Goal: Information Seeking & Learning: Learn about a topic

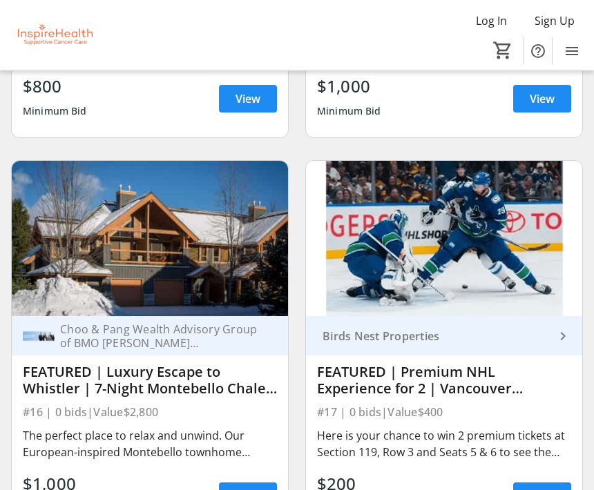
scroll to position [866, 0]
click at [251, 490] on span "View" at bounding box center [247, 496] width 25 height 17
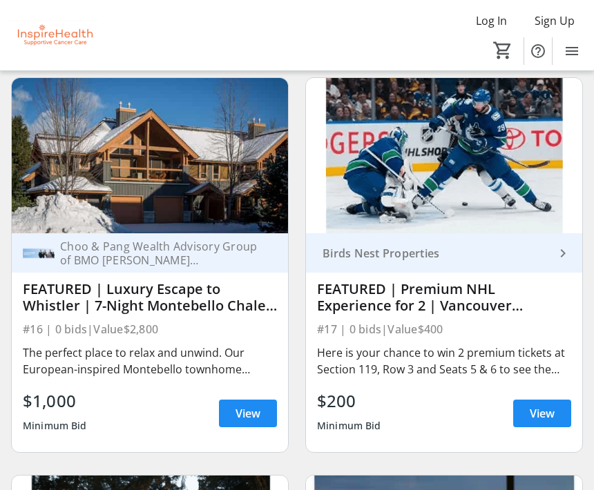
scroll to position [1022, 0]
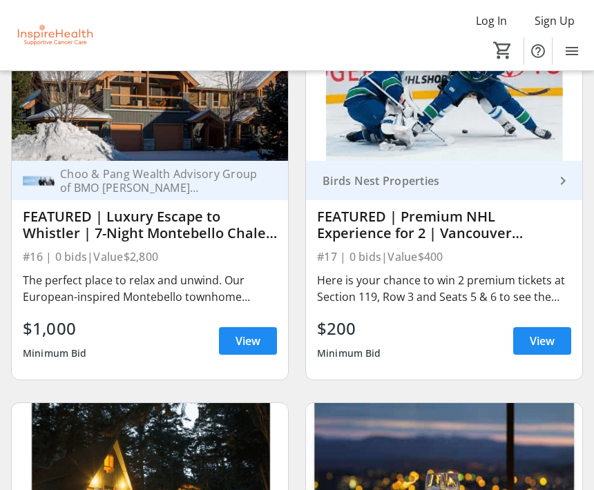
click at [515, 342] on span at bounding box center [542, 341] width 58 height 33
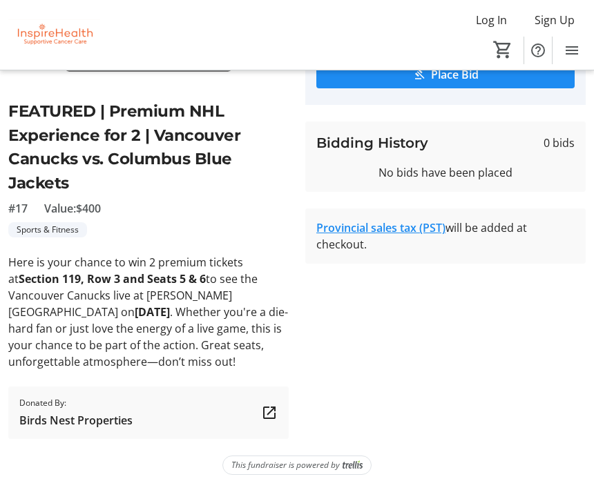
scroll to position [195, 0]
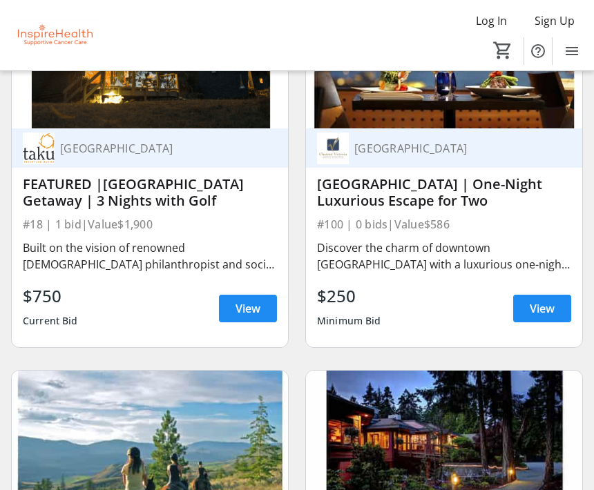
scroll to position [1471, 0]
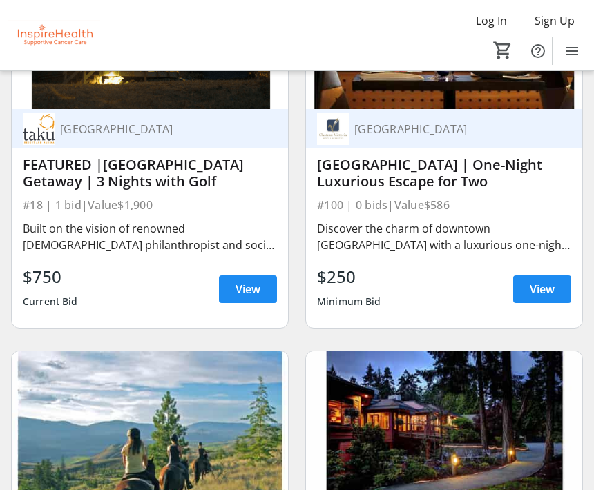
click at [243, 291] on span "View" at bounding box center [247, 289] width 25 height 17
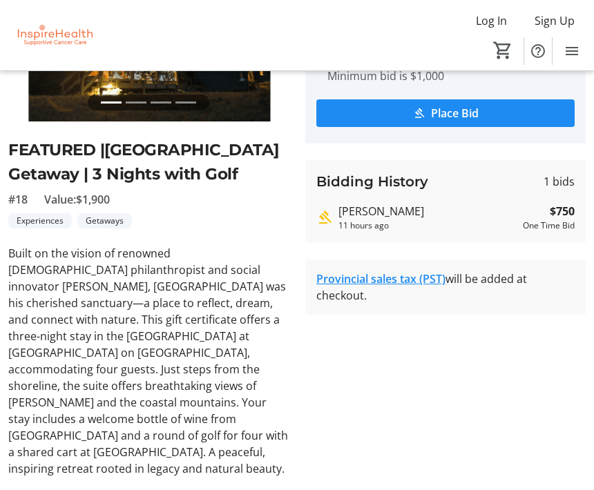
scroll to position [226, 0]
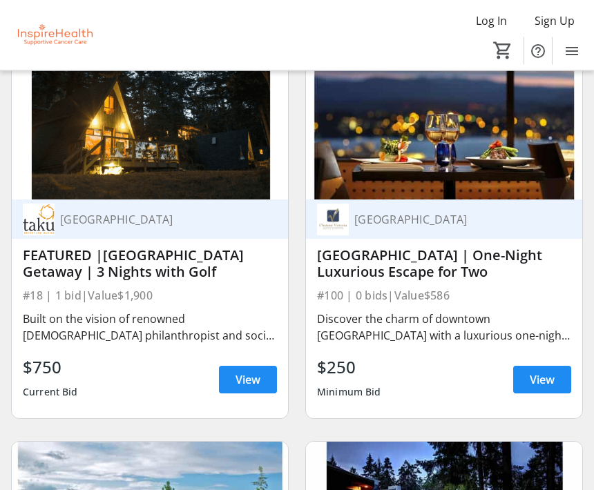
scroll to position [1379, 0]
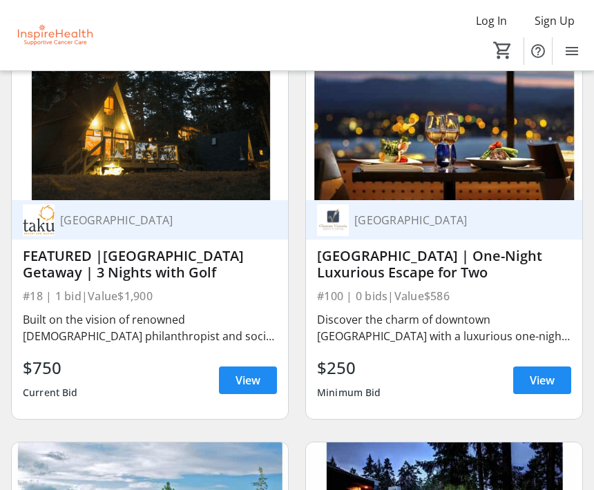
click at [535, 388] on span "View" at bounding box center [542, 380] width 25 height 17
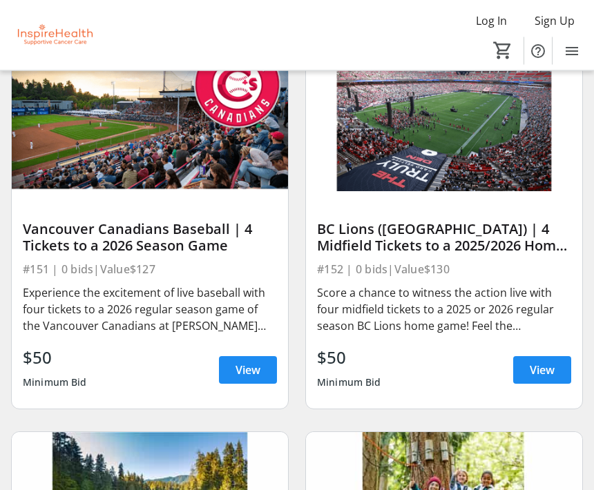
scroll to position [4971, 0]
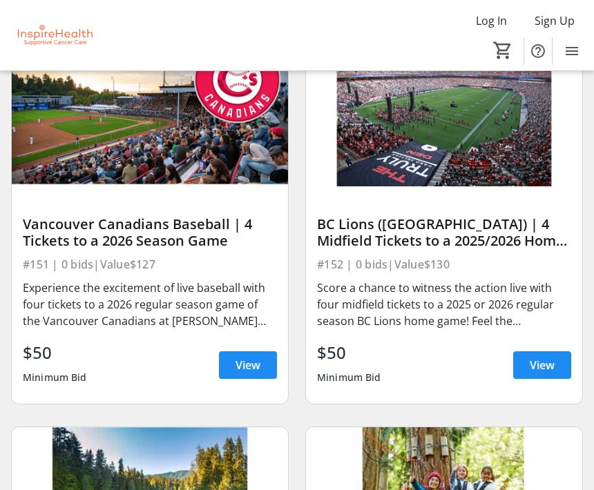
click at [527, 356] on span at bounding box center [542, 365] width 58 height 33
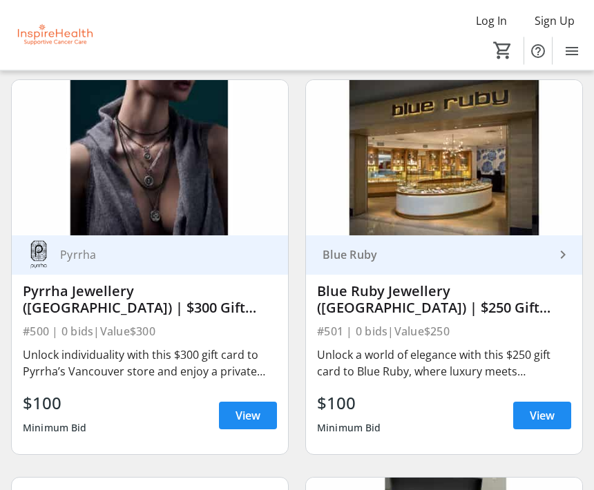
scroll to position [10881, 0]
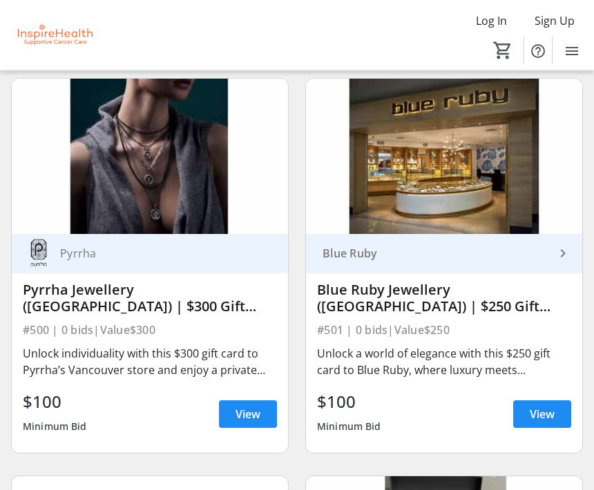
click at [329, 452] on div "Blue Ruby keyboard_arrow_right Blue Ruby Jewellery ([GEOGRAPHIC_DATA]) | $250 G…" at bounding box center [444, 344] width 276 height 219
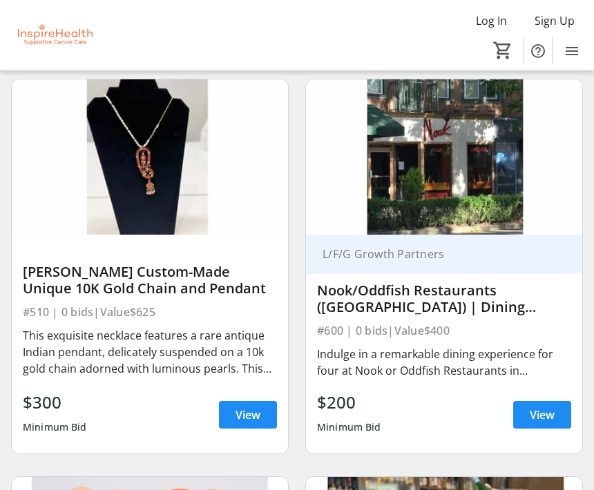
scroll to position [12864, 0]
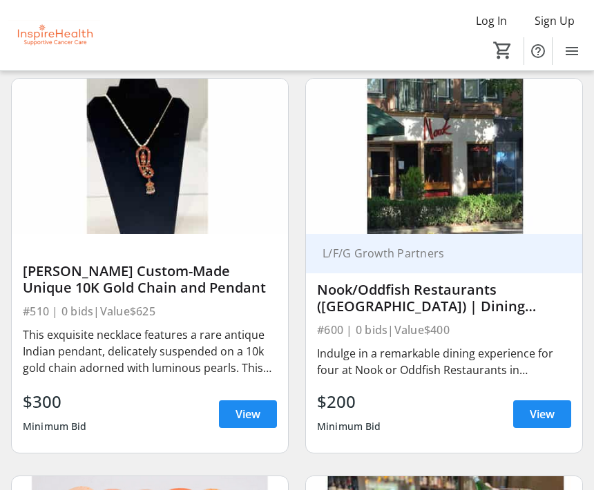
click at [536, 409] on span "View" at bounding box center [542, 414] width 25 height 17
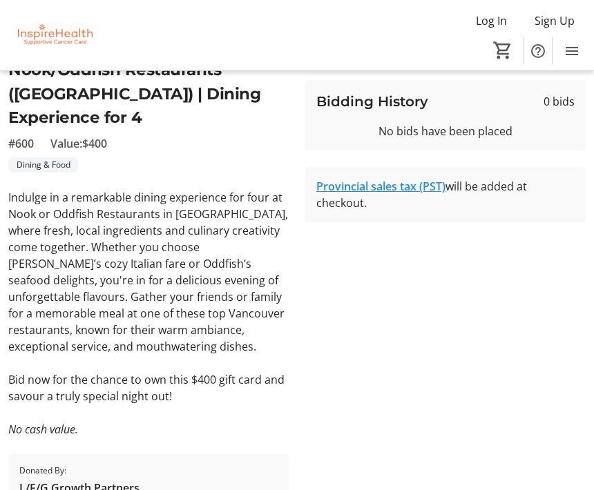
scroll to position [237, 0]
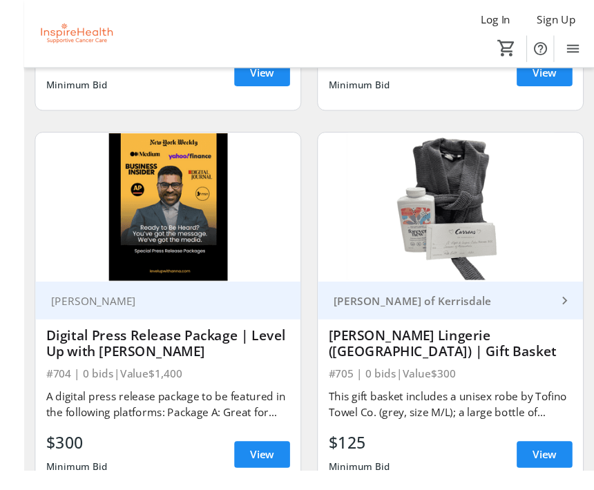
scroll to position [15605, 0]
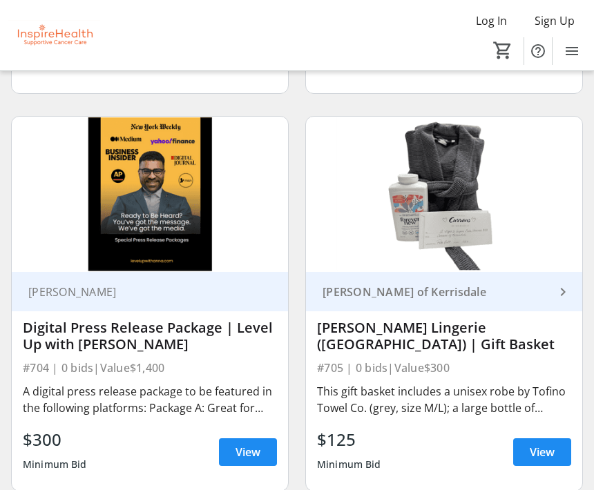
click at [539, 447] on span "View" at bounding box center [542, 452] width 25 height 17
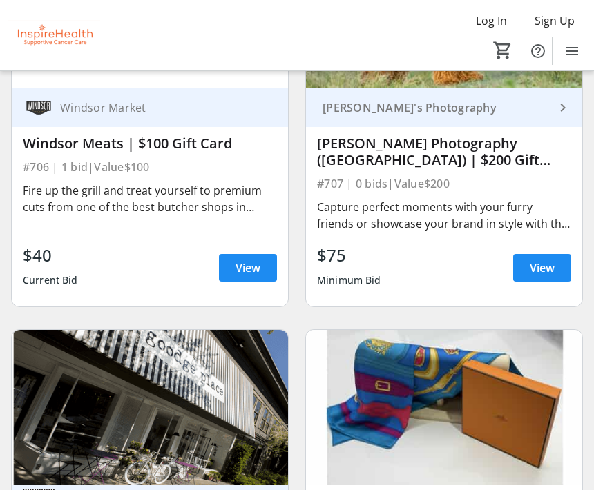
scroll to position [16180, 0]
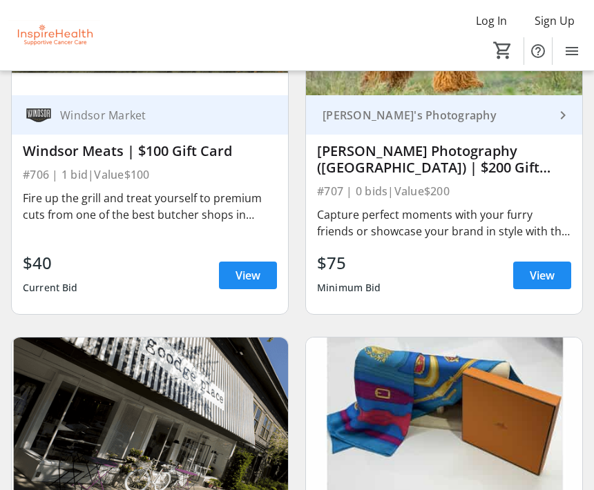
click at [543, 273] on span "View" at bounding box center [542, 275] width 25 height 17
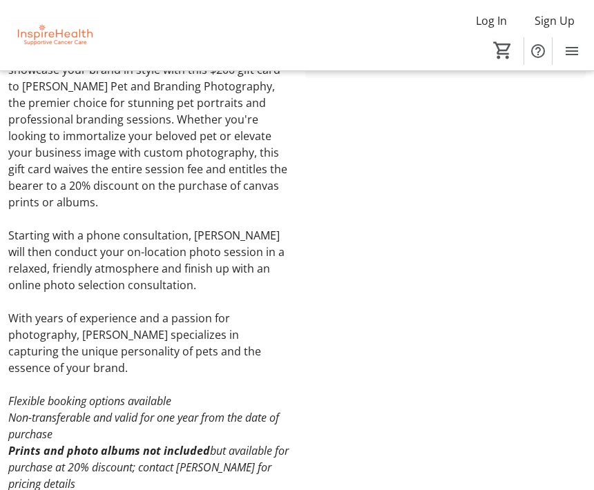
scroll to position [434, 0]
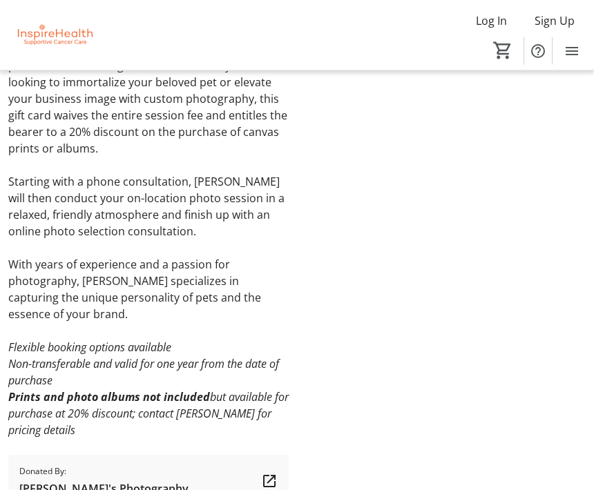
click at [93, 473] on div "Donated By: [PERSON_NAME]'s Photography" at bounding box center [103, 481] width 169 height 41
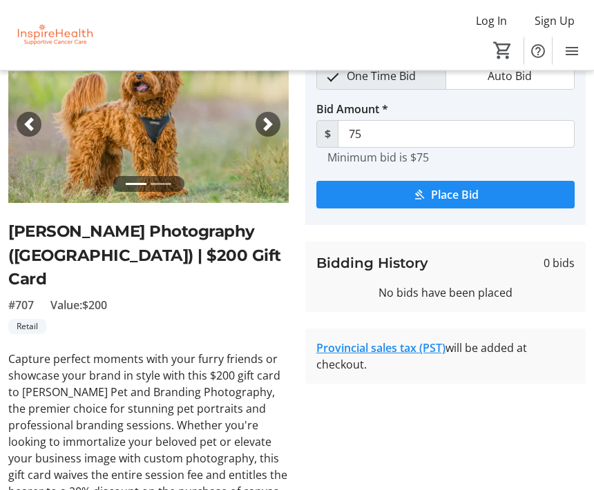
scroll to position [42, 0]
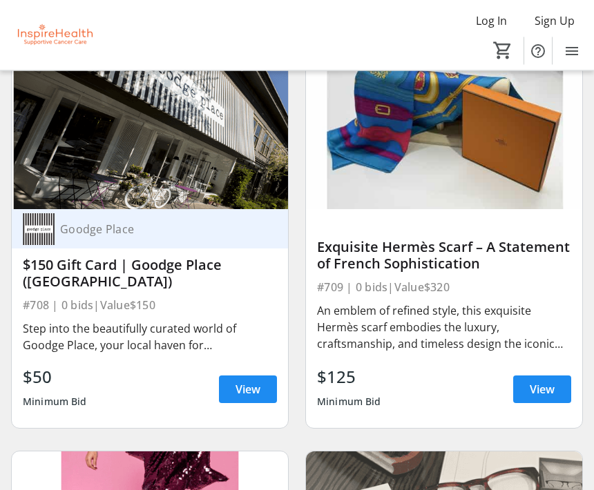
scroll to position [16463, 0]
click at [248, 391] on span "View" at bounding box center [247, 389] width 25 height 17
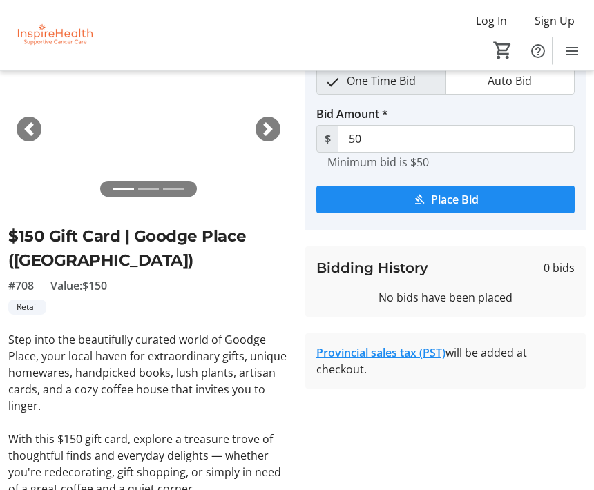
scroll to position [27, 0]
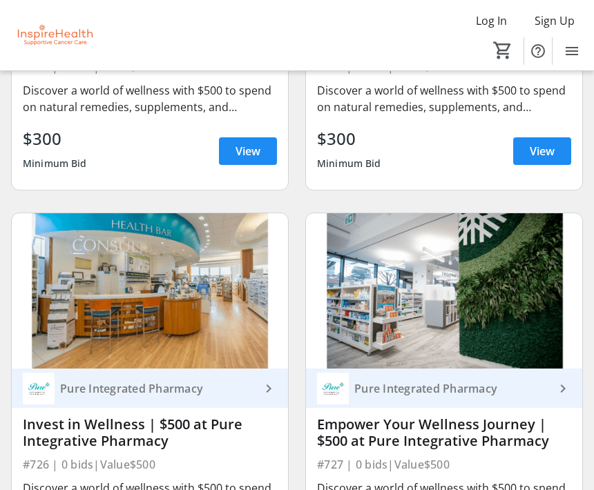
scroll to position [19870, 0]
